Goal: Task Accomplishment & Management: Manage account settings

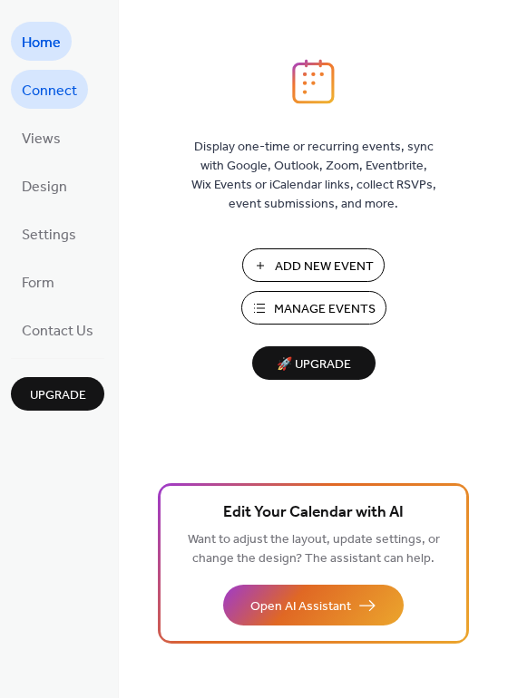
click at [52, 93] on span "Connect" at bounding box center [49, 91] width 55 height 28
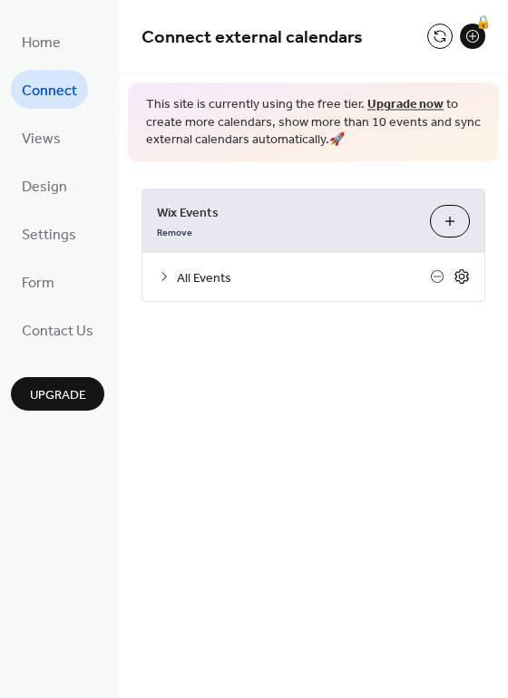
click at [456, 278] on icon at bounding box center [461, 276] width 16 height 16
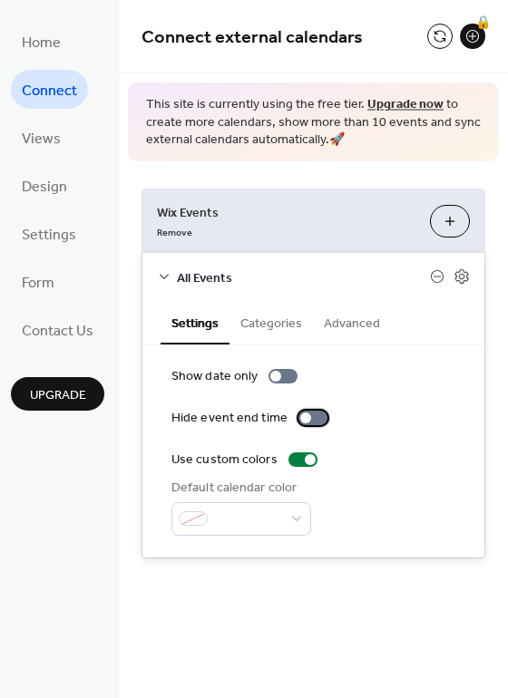
click at [301, 412] on div at bounding box center [305, 417] width 11 height 11
click at [282, 325] on button "Categories" at bounding box center [270, 322] width 83 height 42
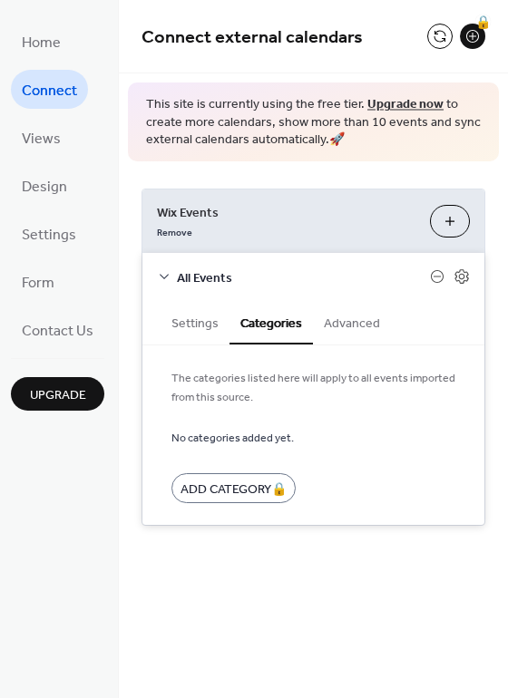
click at [353, 325] on button "Advanced" at bounding box center [352, 322] width 78 height 42
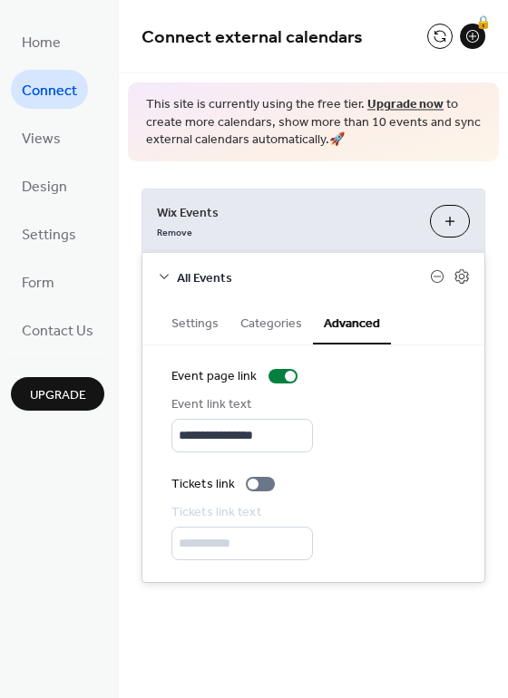
click at [182, 276] on span "All Events" at bounding box center [303, 277] width 253 height 19
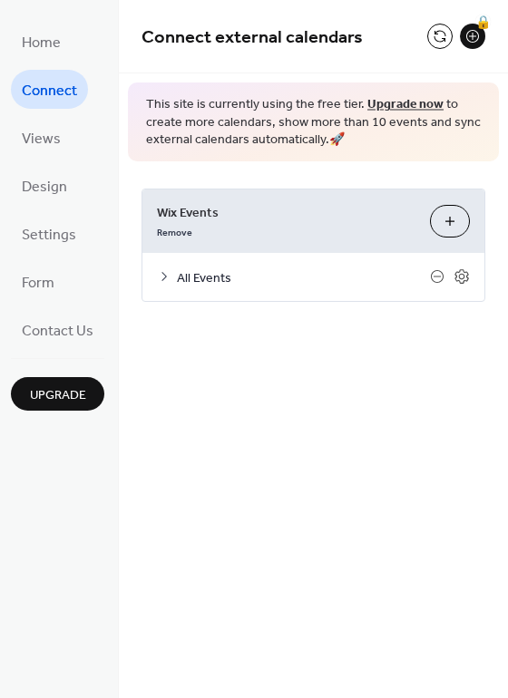
click at [182, 276] on span "All Events" at bounding box center [303, 277] width 253 height 19
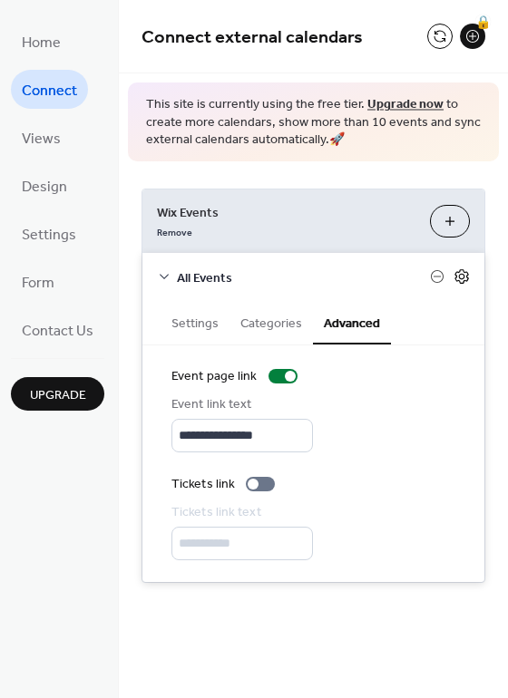
click at [459, 276] on icon at bounding box center [462, 277] width 6 height 6
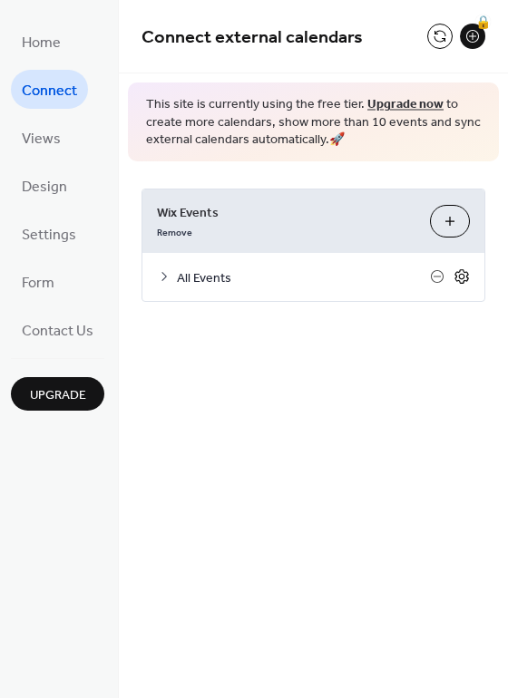
click at [459, 276] on icon at bounding box center [462, 277] width 6 height 6
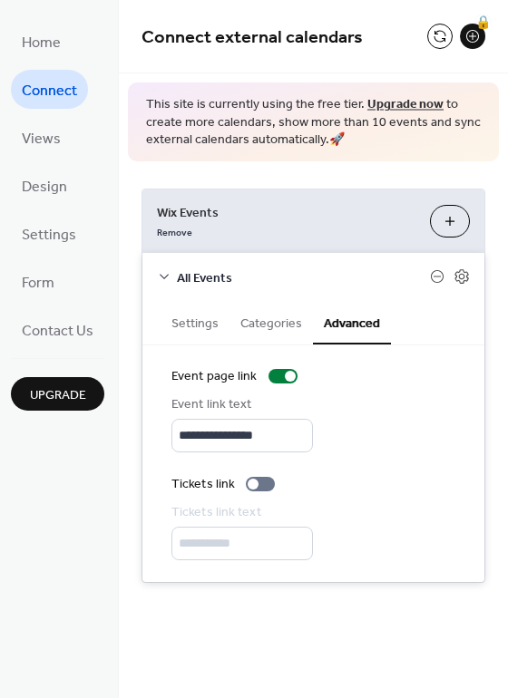
click at [205, 318] on button "Settings" at bounding box center [194, 322] width 69 height 42
